Goal: Navigation & Orientation: Understand site structure

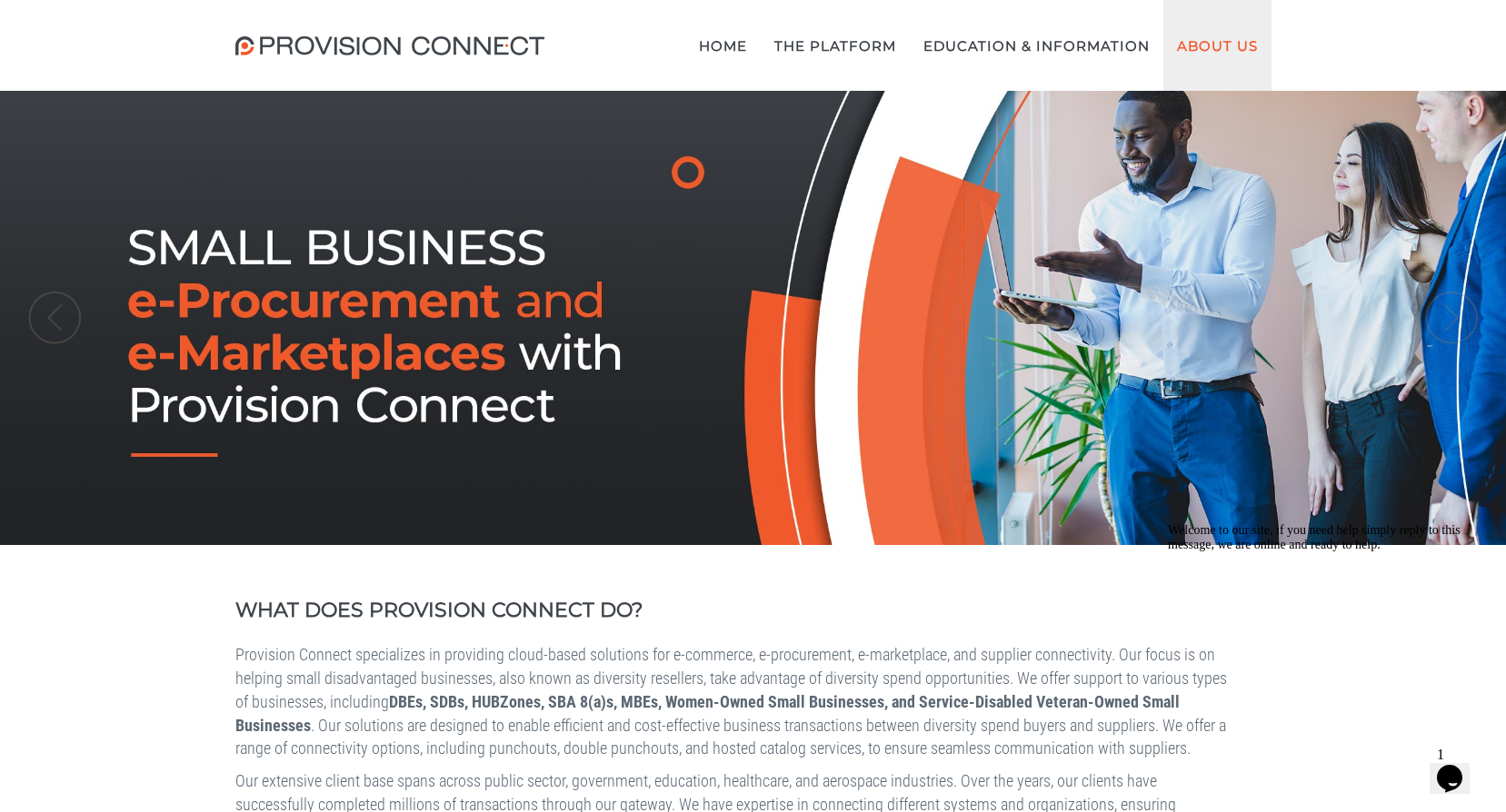
click at [1222, 39] on link "About Us" at bounding box center [1217, 45] width 108 height 91
